Goal: Task Accomplishment & Management: Manage account settings

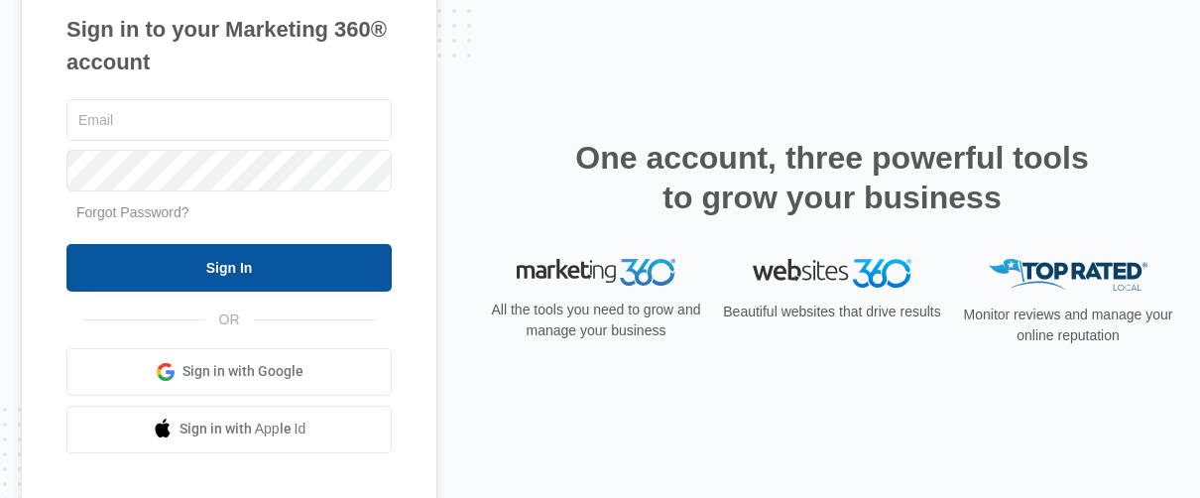
type input "[EMAIL_ADDRESS][DOMAIN_NAME]"
click at [236, 267] on input "Sign In" at bounding box center [228, 268] width 325 height 48
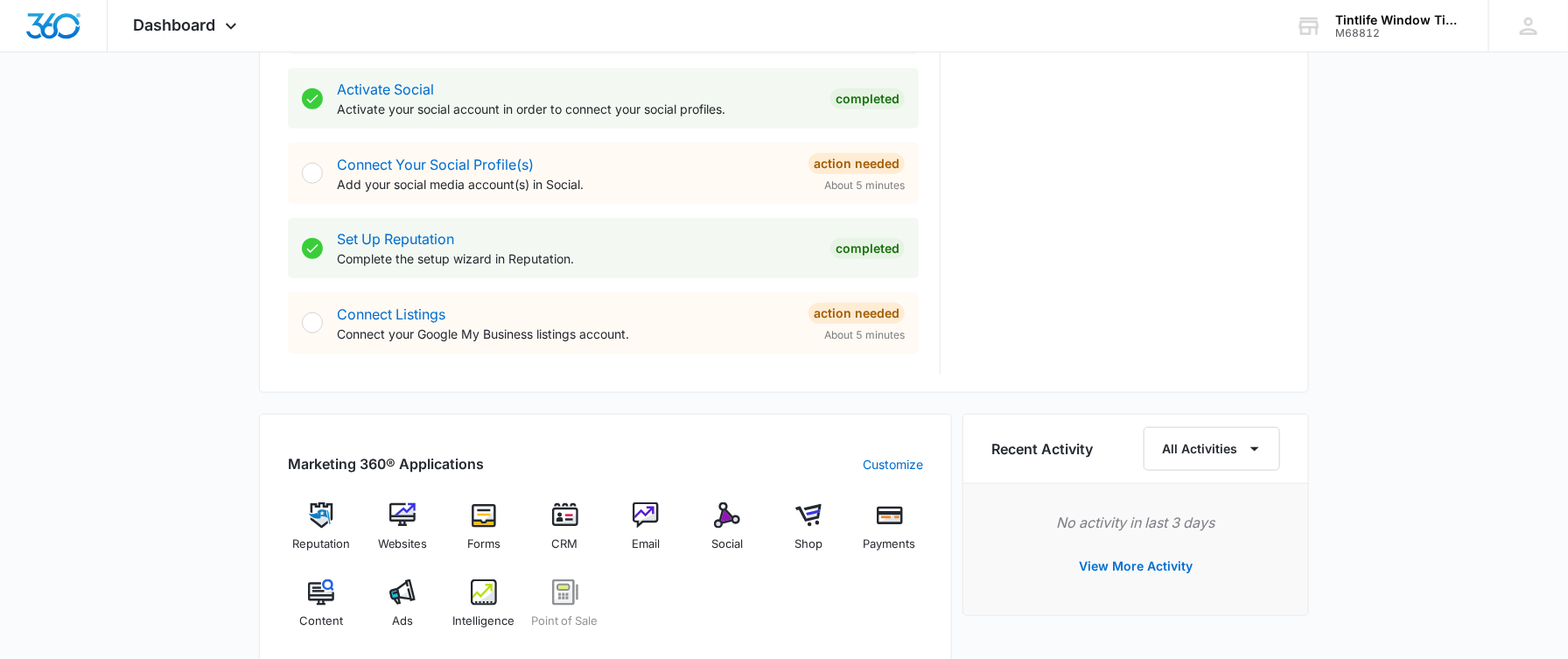
scroll to position [918, 0]
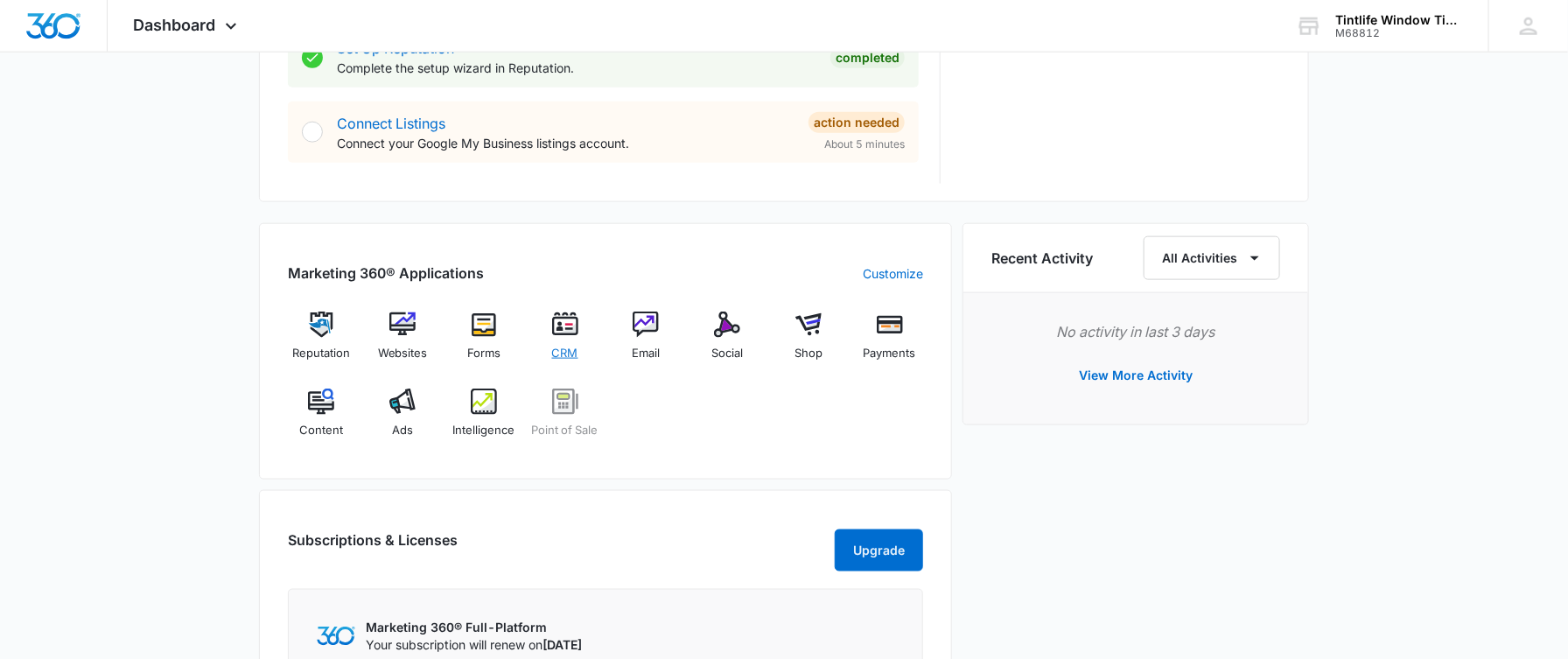
click at [570, 324] on img at bounding box center [566, 325] width 26 height 26
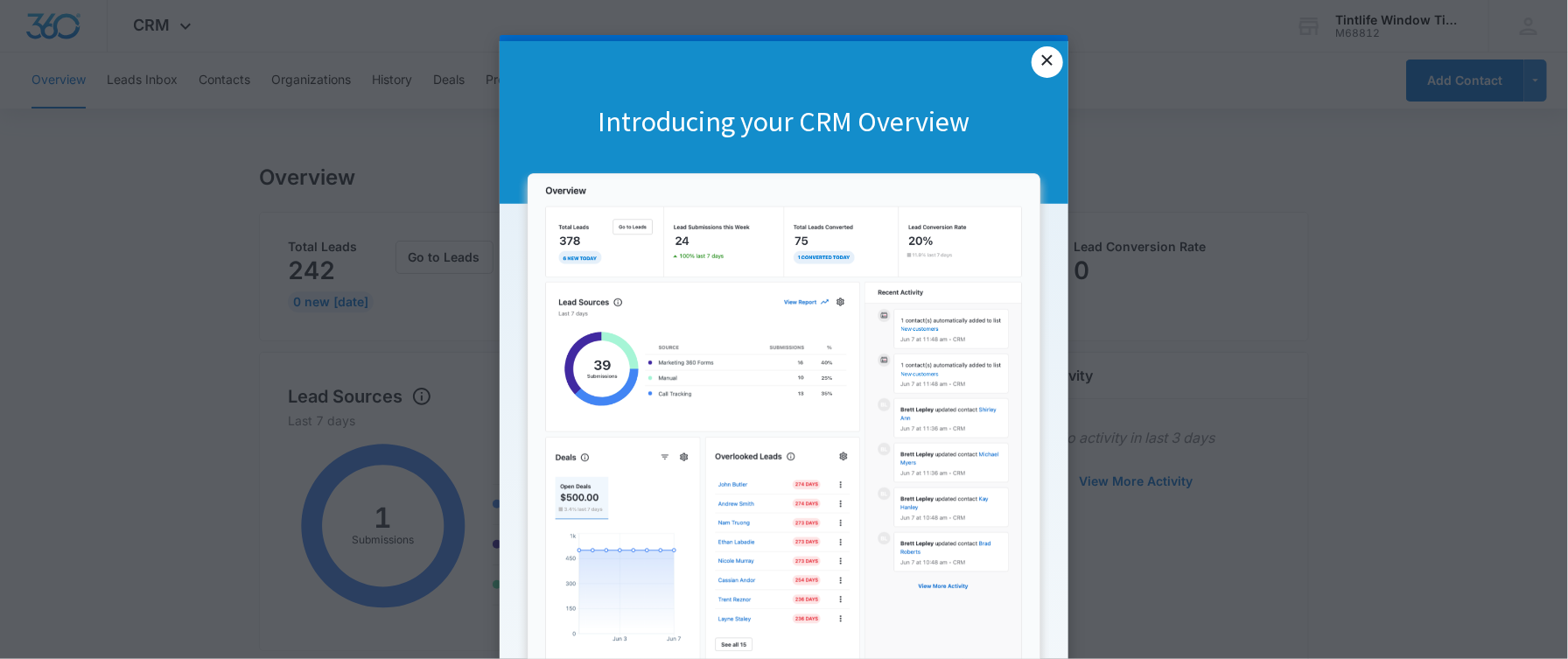
click at [1034, 61] on link "×" at bounding box center [1047, 63] width 32 height 32
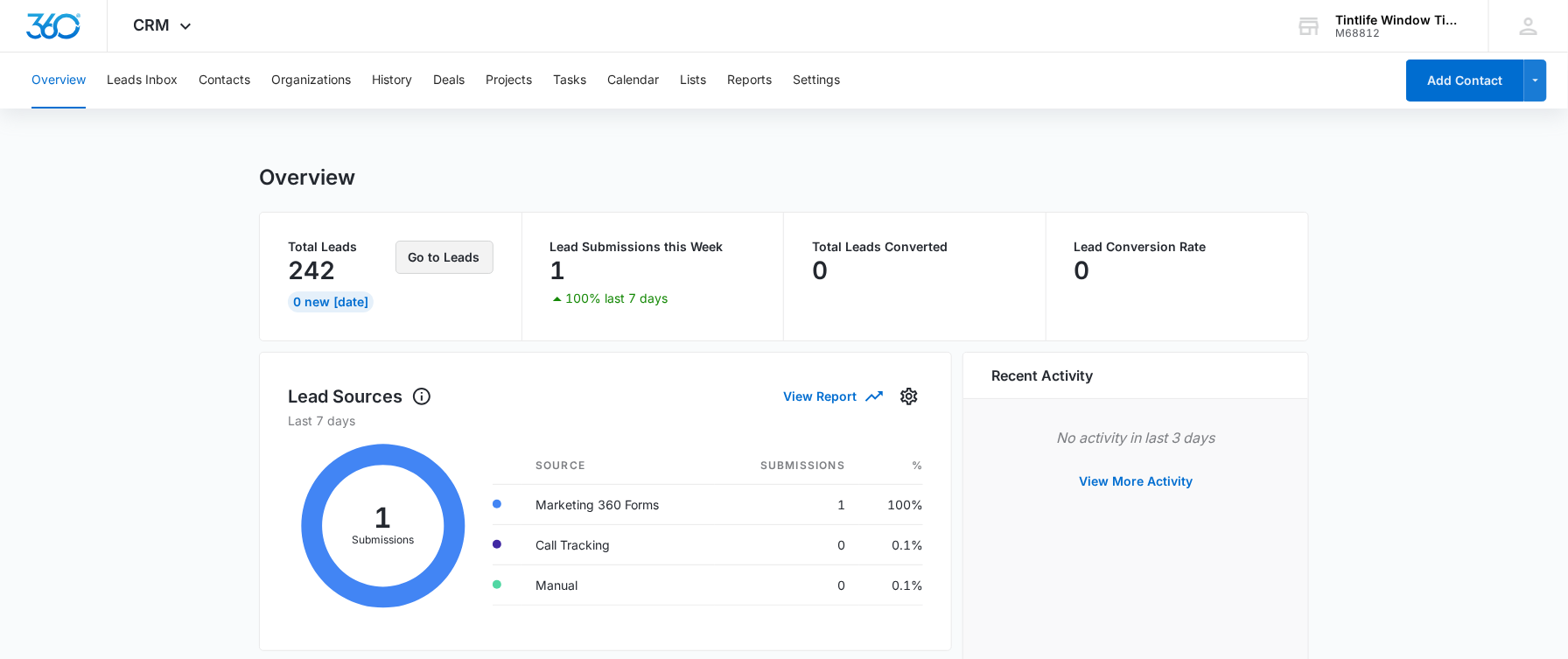
click at [437, 258] on button "Go to Leads" at bounding box center [444, 258] width 98 height 34
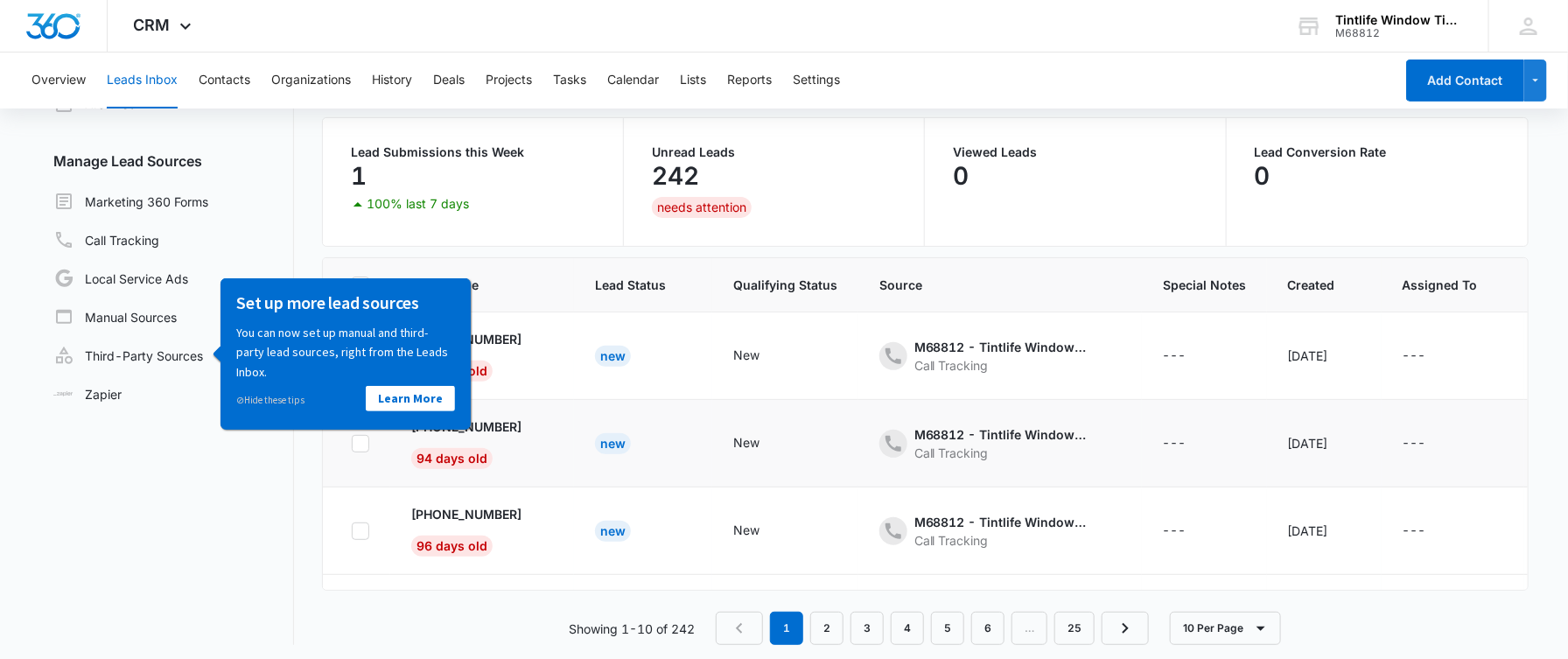
scroll to position [139, 0]
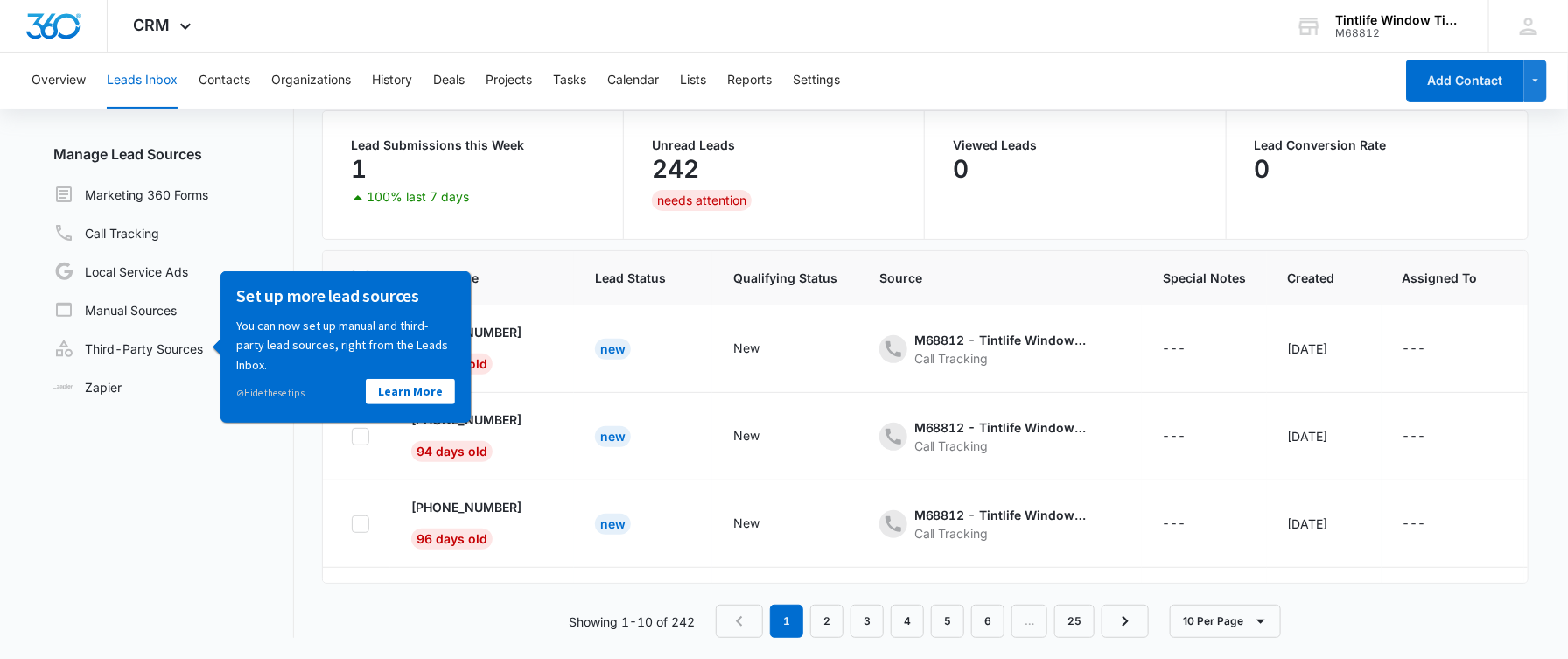
click at [155, 551] on nav "Leads Inbox Leads 242 Archived Manage Lead Sources Marketing 360 Forms Call Tra…" at bounding box center [167, 318] width 255 height 640
click at [184, 350] on link "Third-Party Sources" at bounding box center [129, 348] width 150 height 21
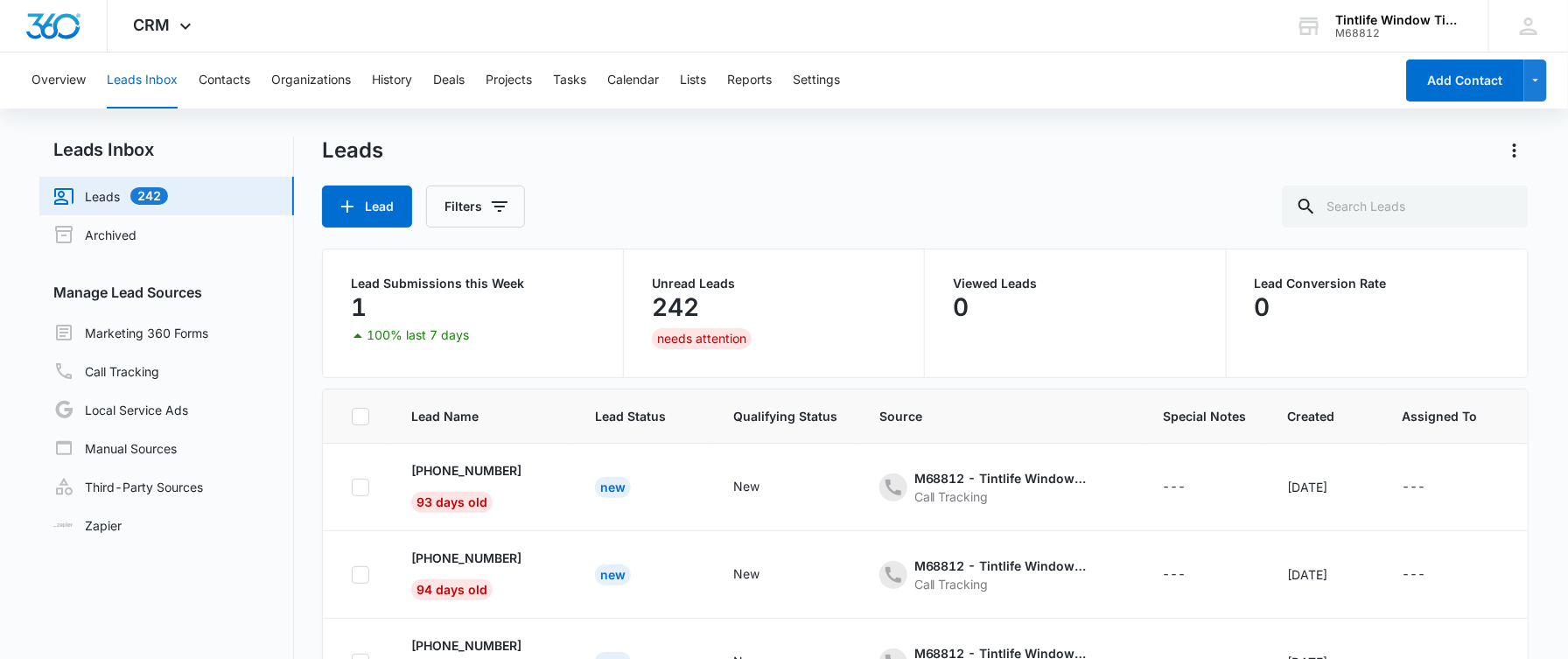
click at [686, 308] on p "242" at bounding box center [676, 307] width 48 height 28
click at [683, 328] on div "needs attention" at bounding box center [701, 339] width 100 height 21
click at [683, 334] on div "needs attention" at bounding box center [701, 339] width 100 height 21
click at [683, 337] on div "needs attention" at bounding box center [701, 339] width 100 height 21
click at [535, 470] on icon "- - Select to Edit Field" at bounding box center [543, 472] width 16 height 16
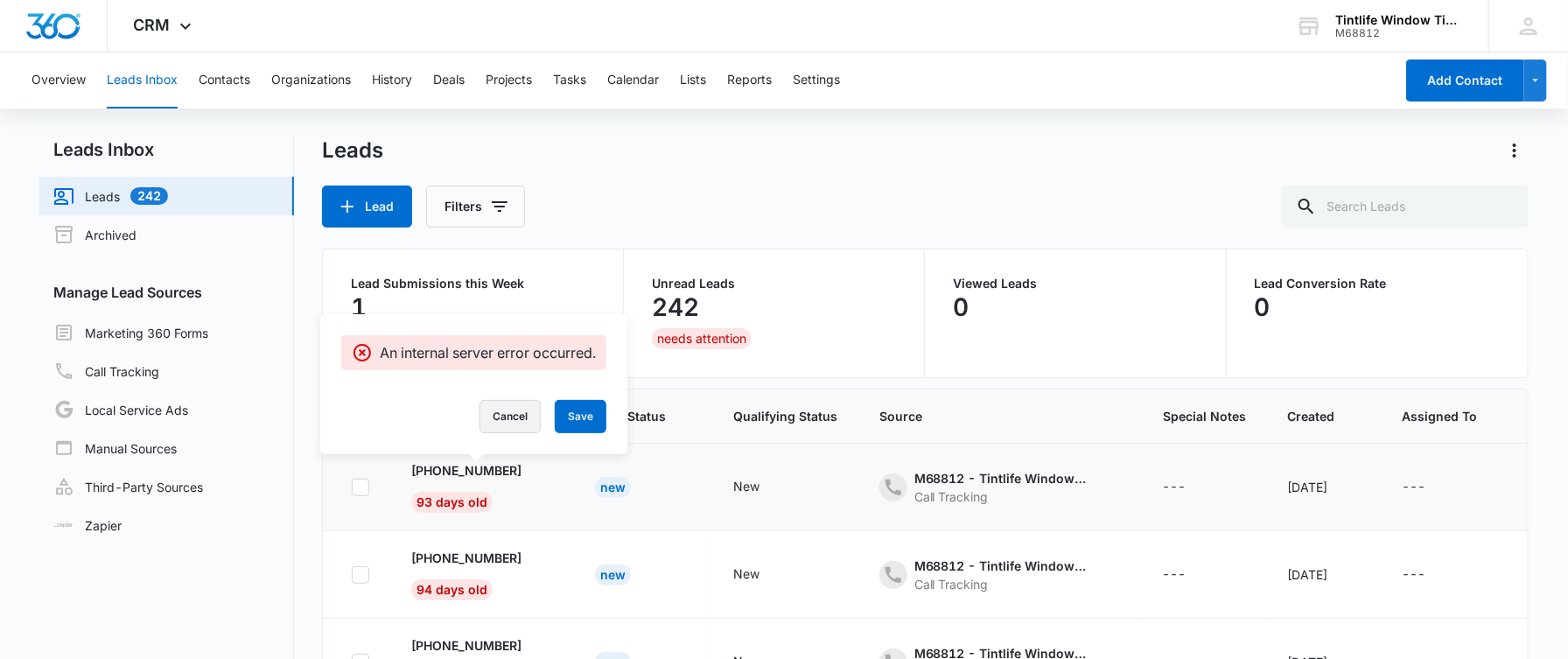
click at [499, 417] on button "Cancel" at bounding box center [510, 416] width 61 height 34
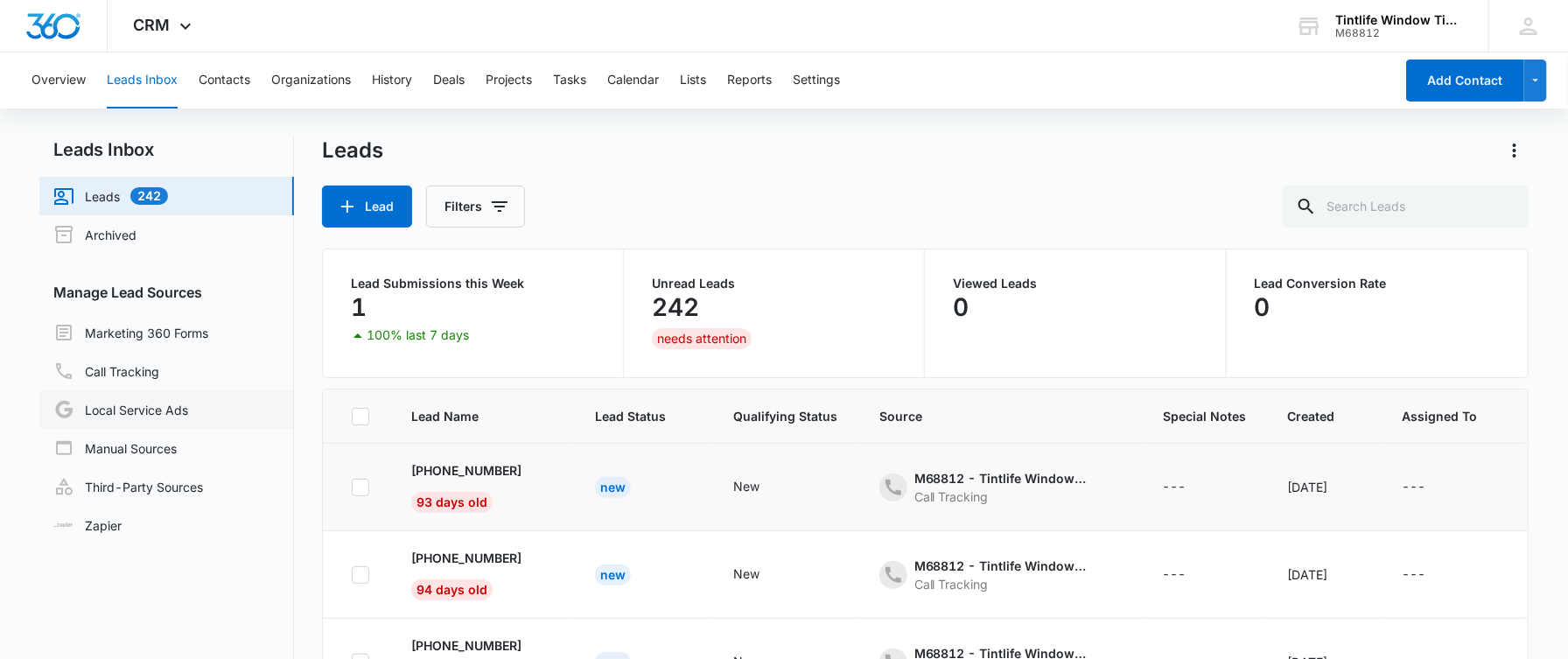
click at [143, 408] on link "Local Service Ads" at bounding box center [121, 409] width 135 height 21
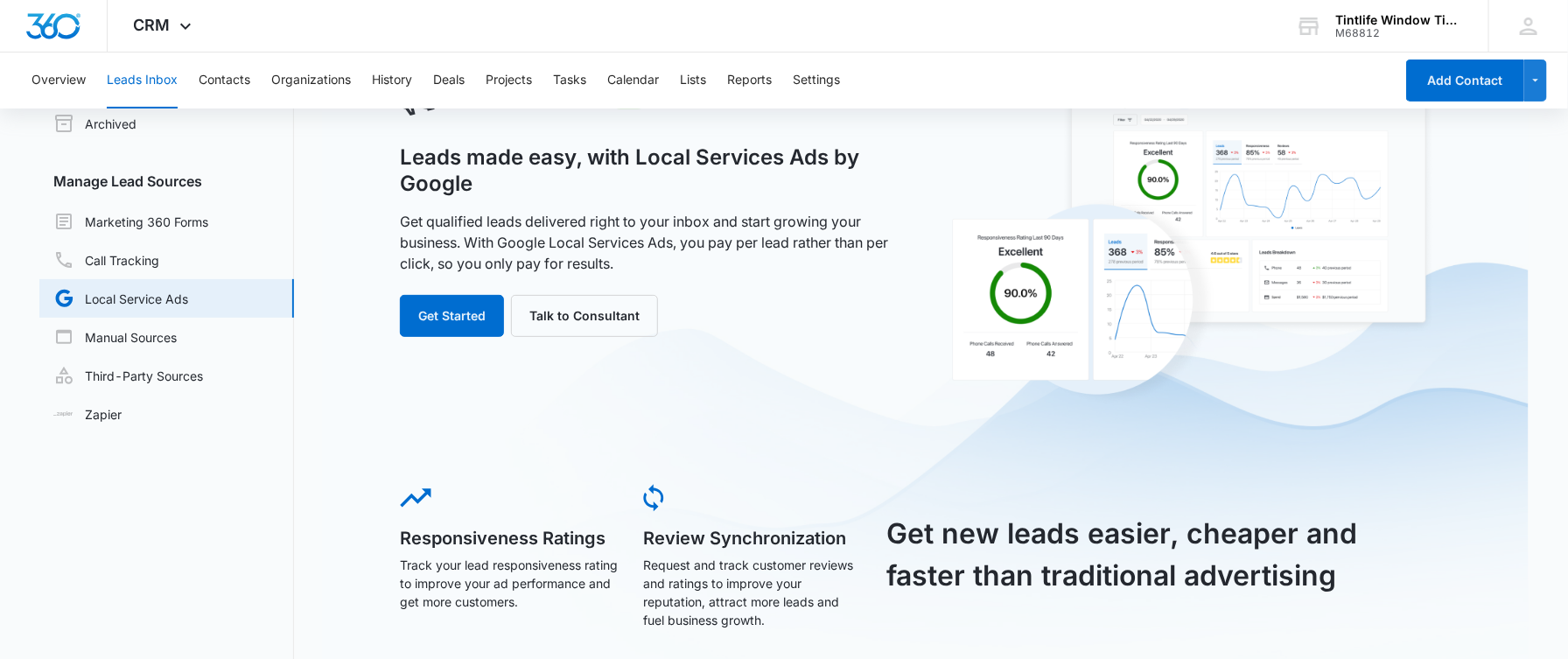
scroll to position [109, 0]
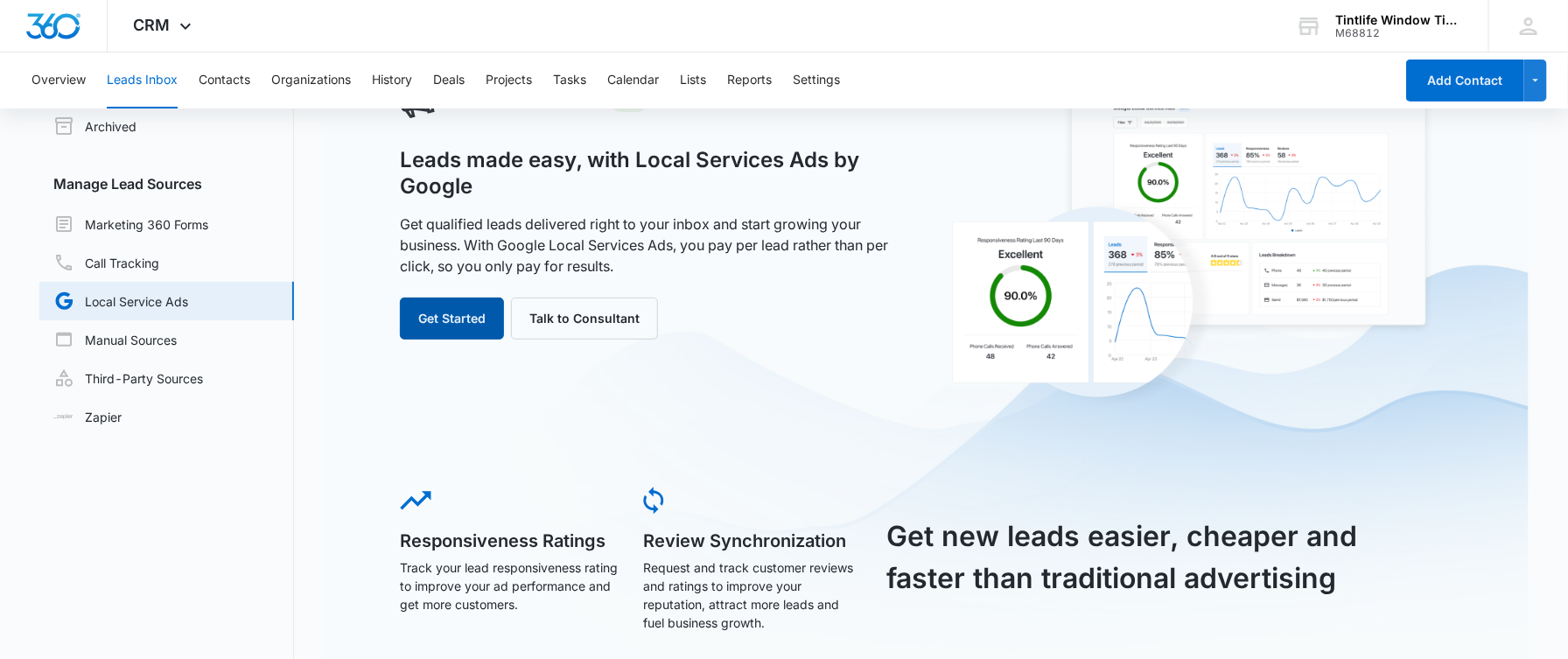
click at [463, 318] on button "Get Started" at bounding box center [452, 318] width 104 height 42
